Goal: Information Seeking & Learning: Learn about a topic

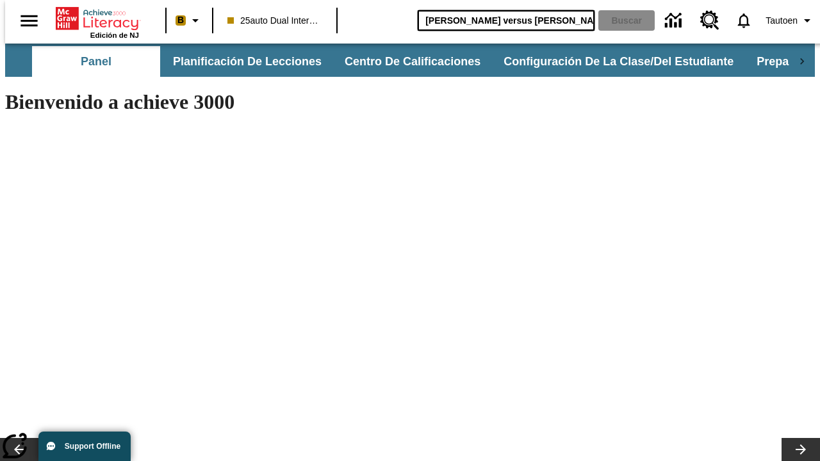
type input "Miguel Ángel versus Leonardo"
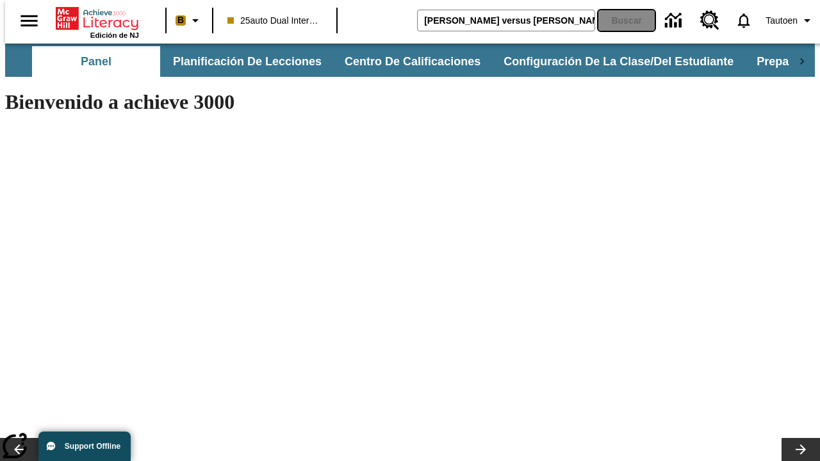
click at [618, 20] on button "Buscar" at bounding box center [626, 20] width 56 height 20
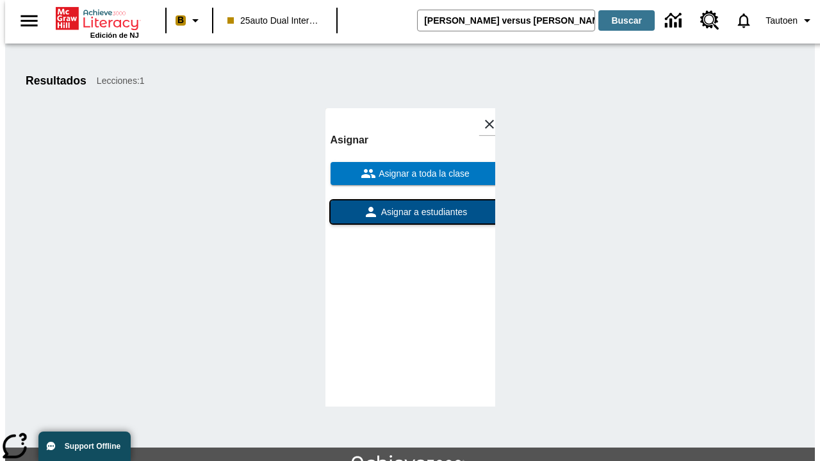
click at [410, 206] on span "Asignar a estudiantes" at bounding box center [422, 212] width 89 height 13
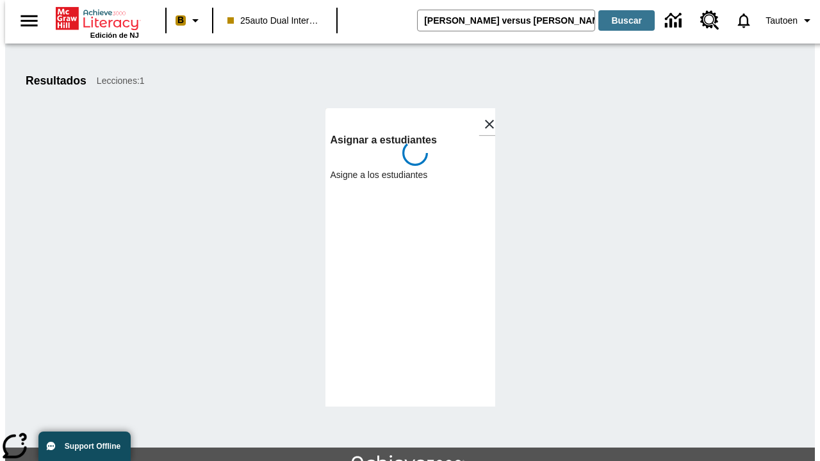
scroll to position [70, 0]
